Goal: Check status: Check status

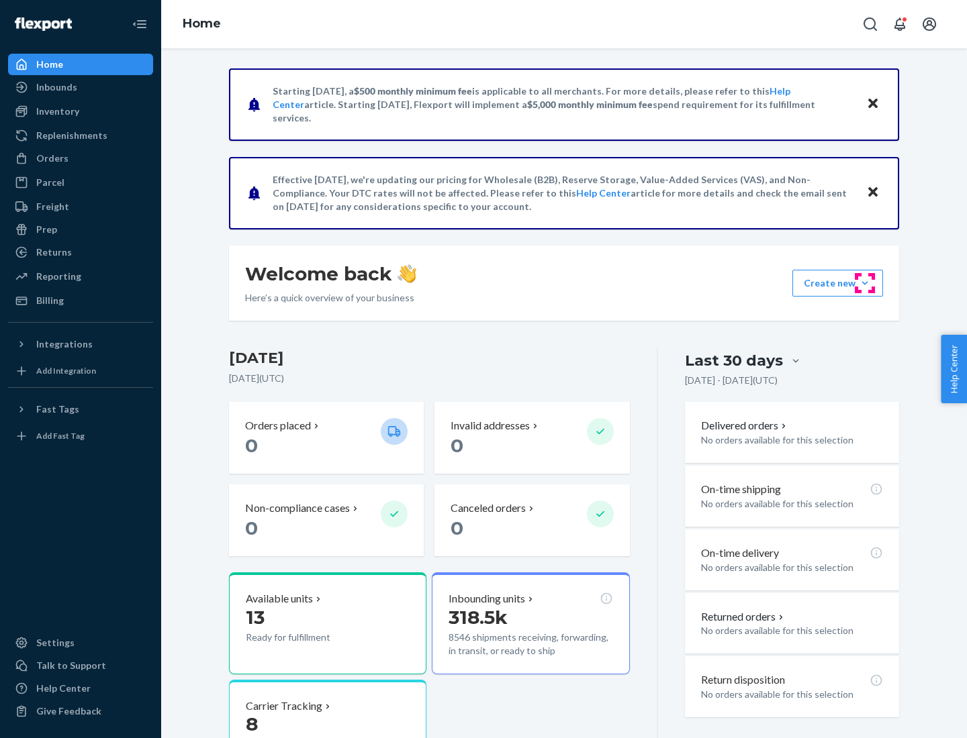
click at [865, 283] on button "Create new Create new inbound Create new order Create new product" at bounding box center [837, 283] width 91 height 27
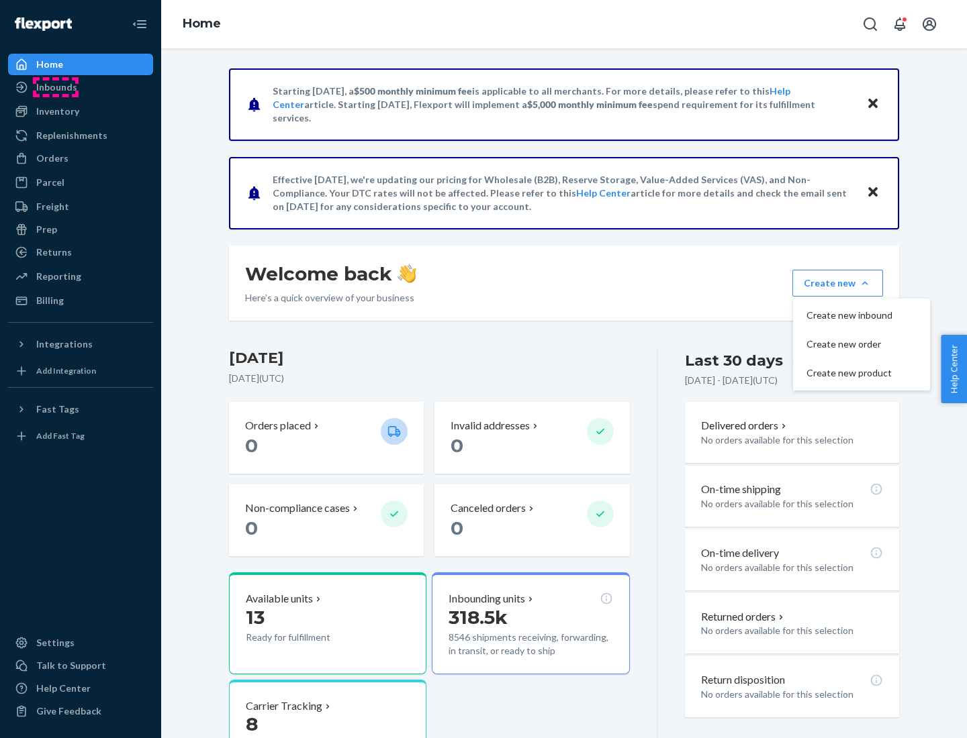
click at [56, 87] on div "Inbounds" at bounding box center [56, 87] width 41 height 13
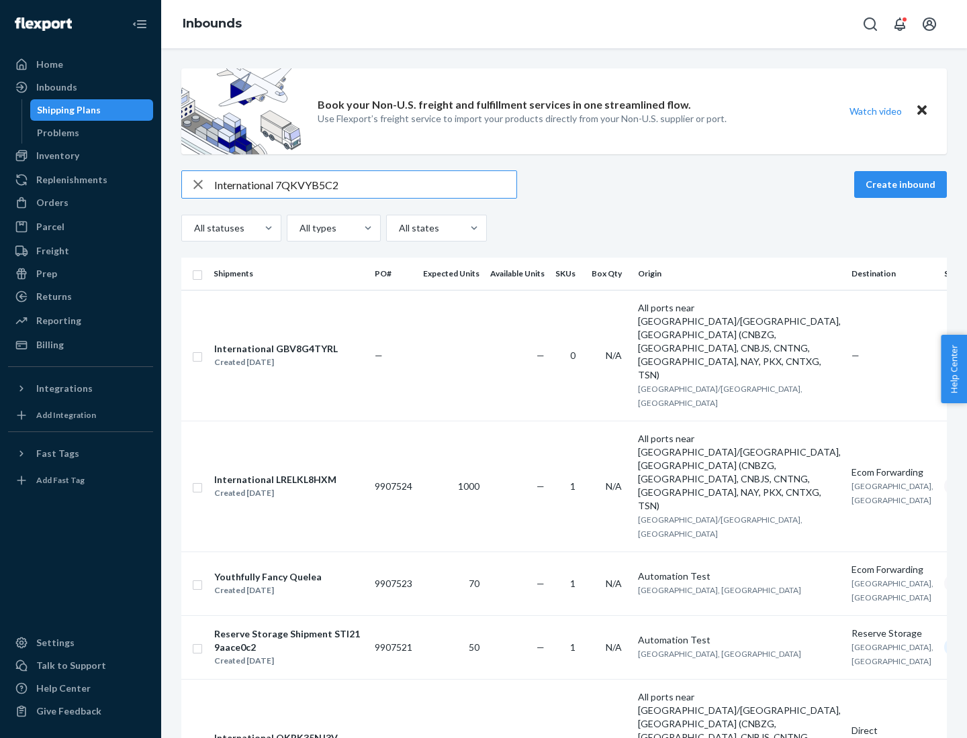
type input "International 7QKVYB5C29"
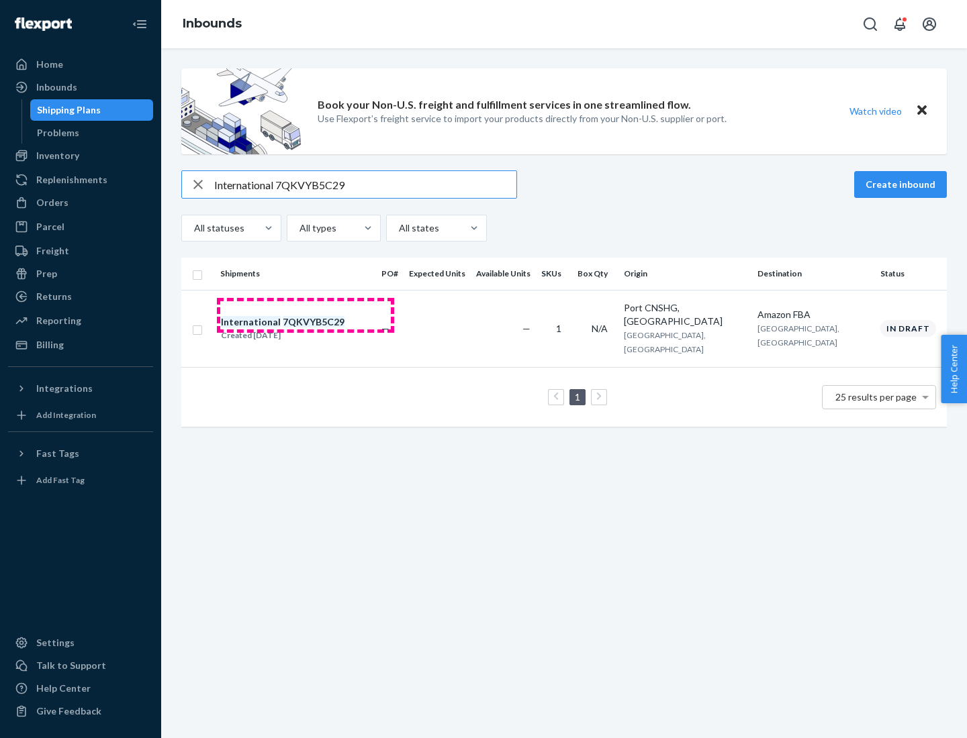
click at [305, 329] on div "Created [DATE]" at bounding box center [283, 335] width 124 height 13
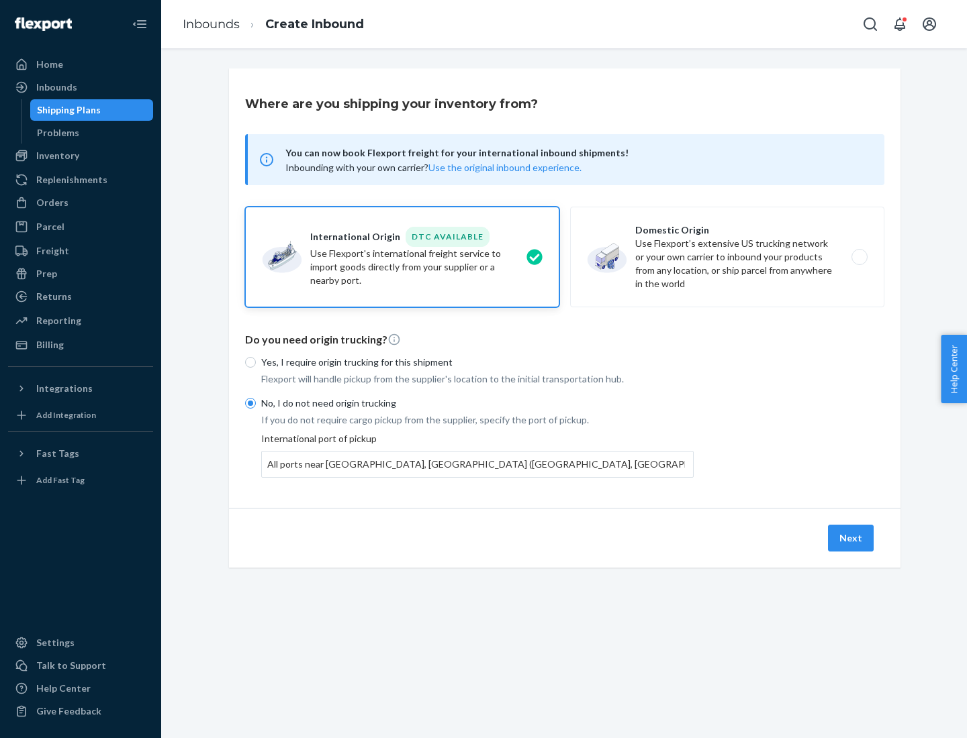
click at [851, 538] on button "Next" at bounding box center [851, 538] width 46 height 27
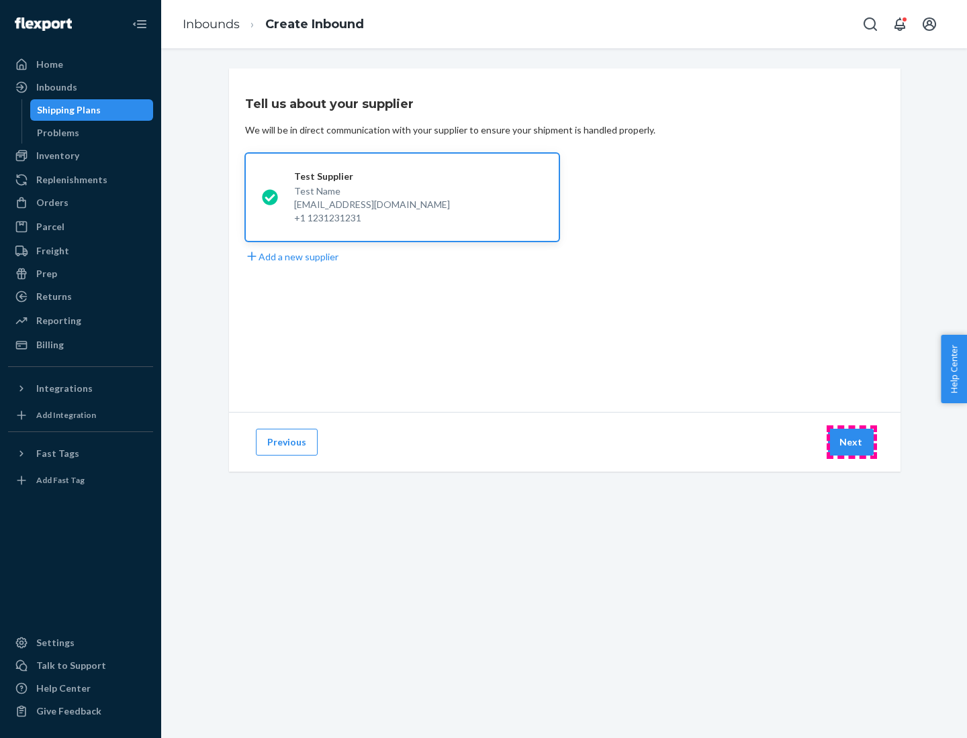
click at [851, 442] on button "Next" at bounding box center [851, 442] width 46 height 27
